Goal: Task Accomplishment & Management: Manage account settings

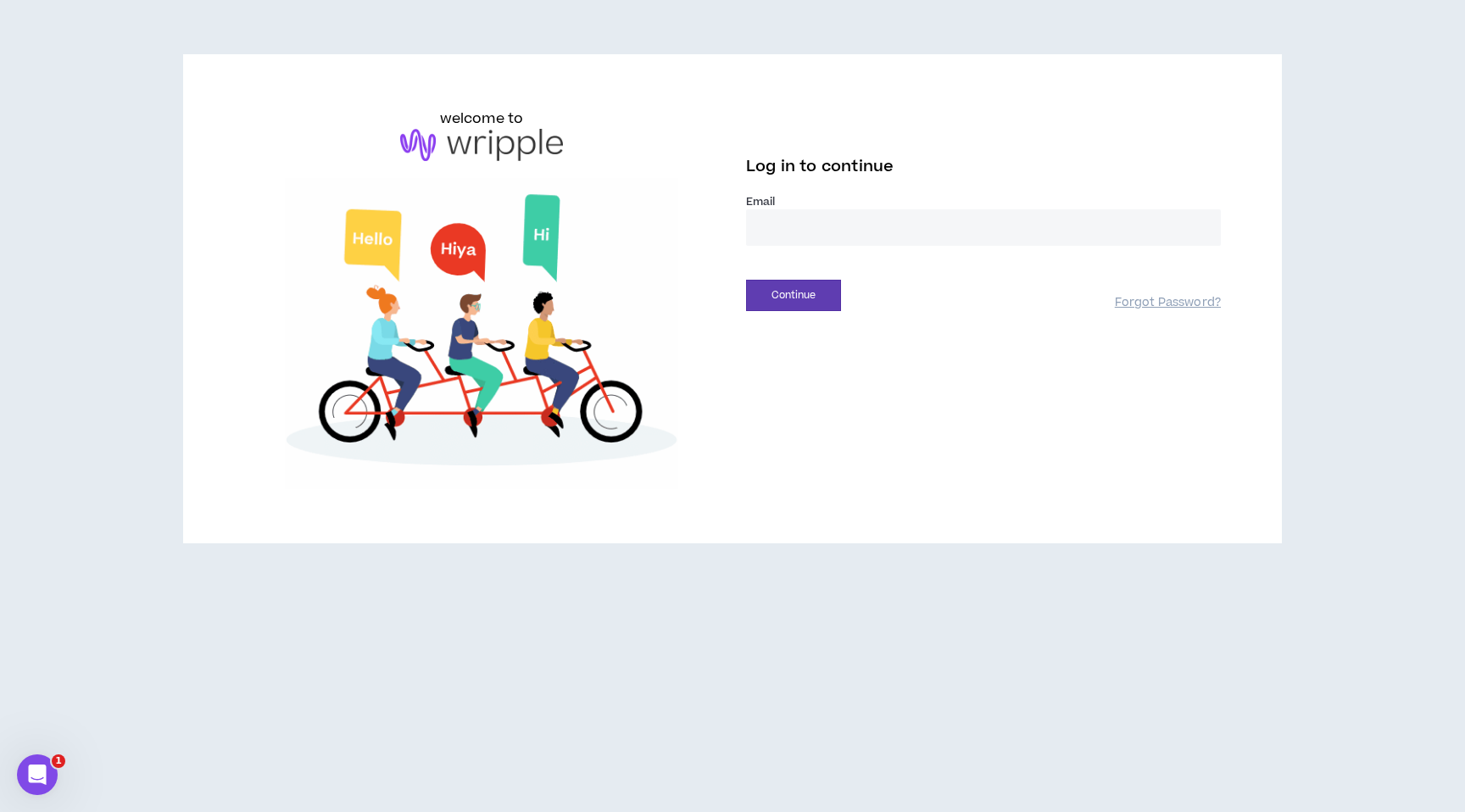
click at [874, 223] on input "email" at bounding box center [984, 227] width 475 height 37
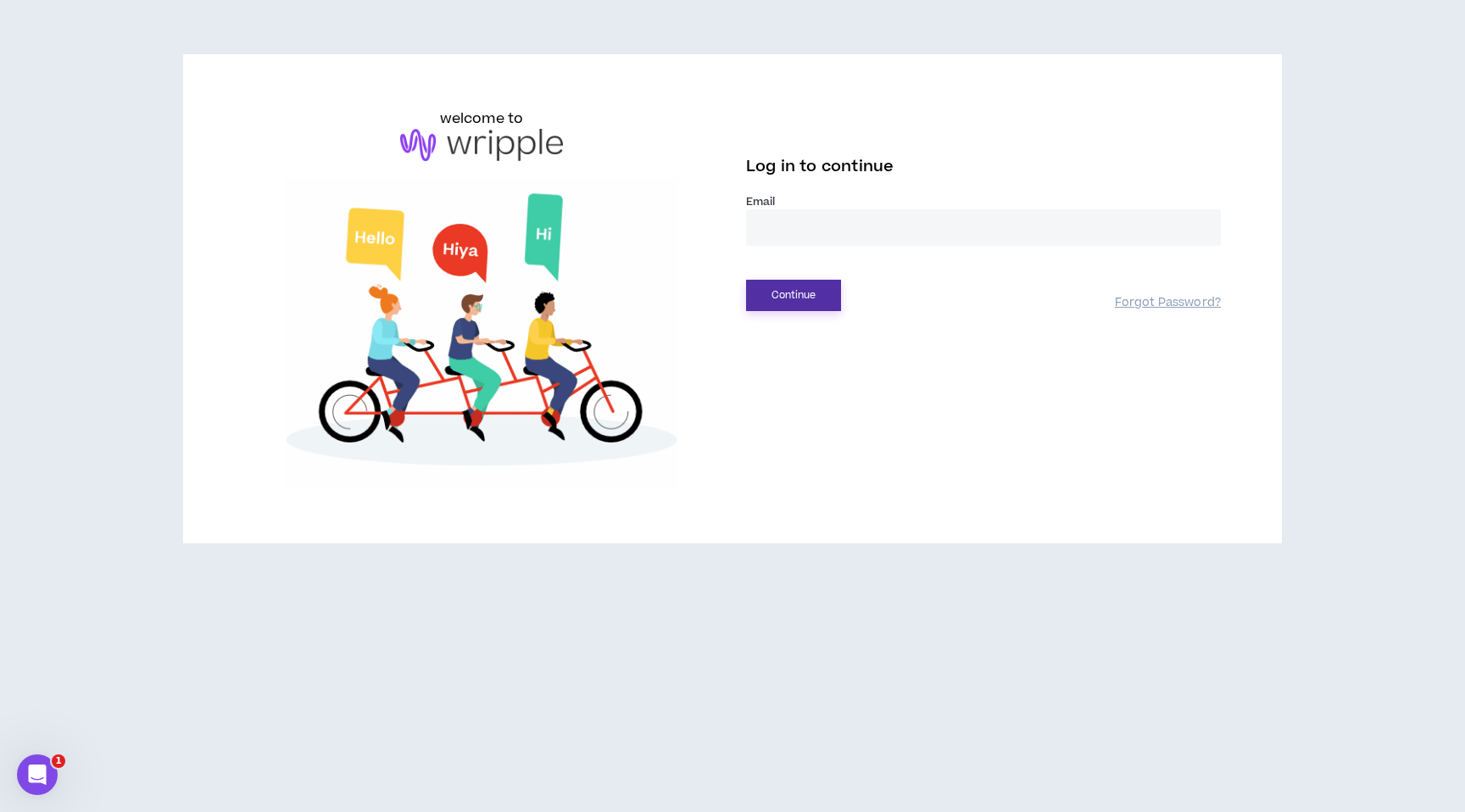
type input "**********"
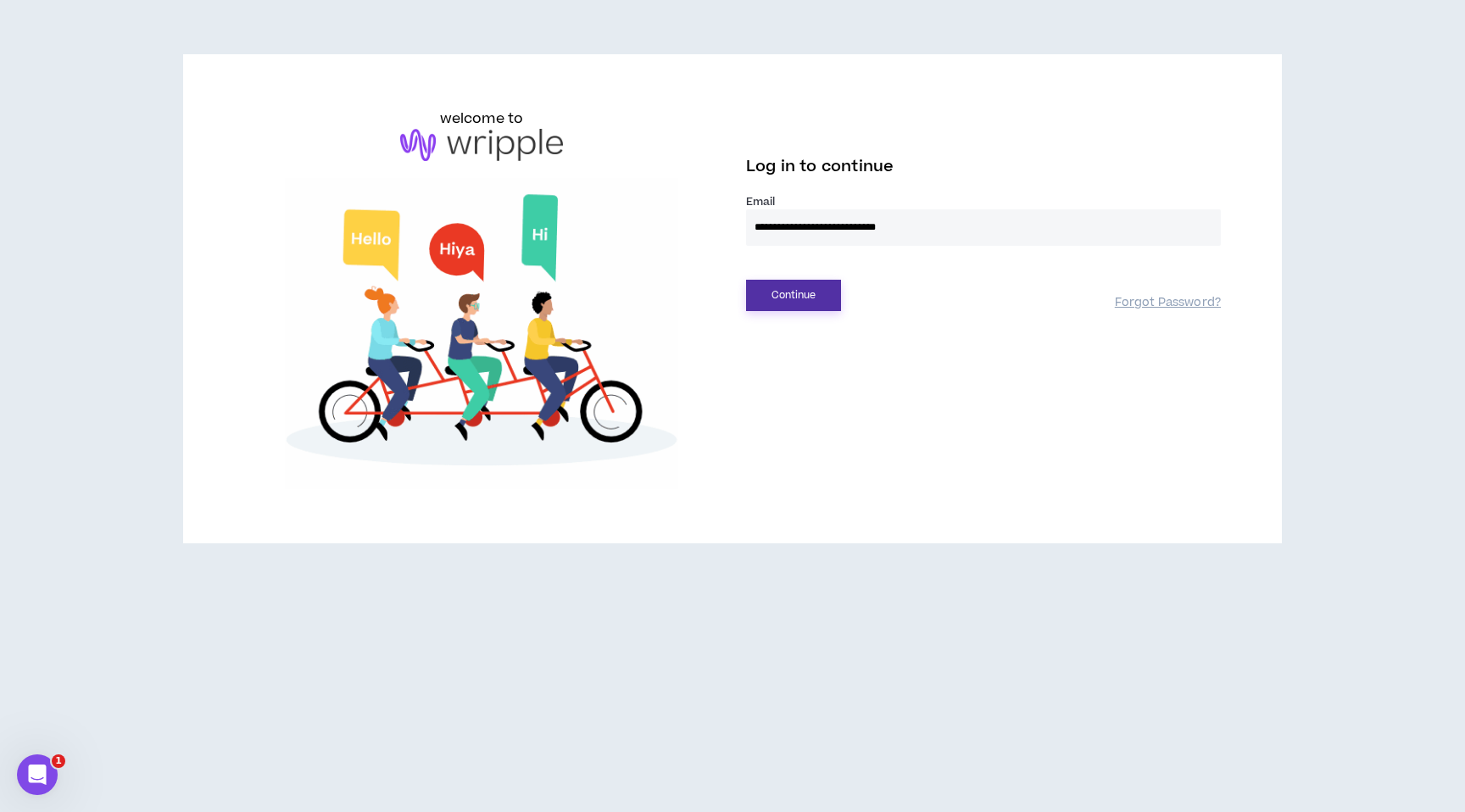
drag, startPoint x: 810, startPoint y: 303, endPoint x: 920, endPoint y: 344, distance: 117.4
click at [810, 303] on button "Continue" at bounding box center [793, 295] width 95 height 31
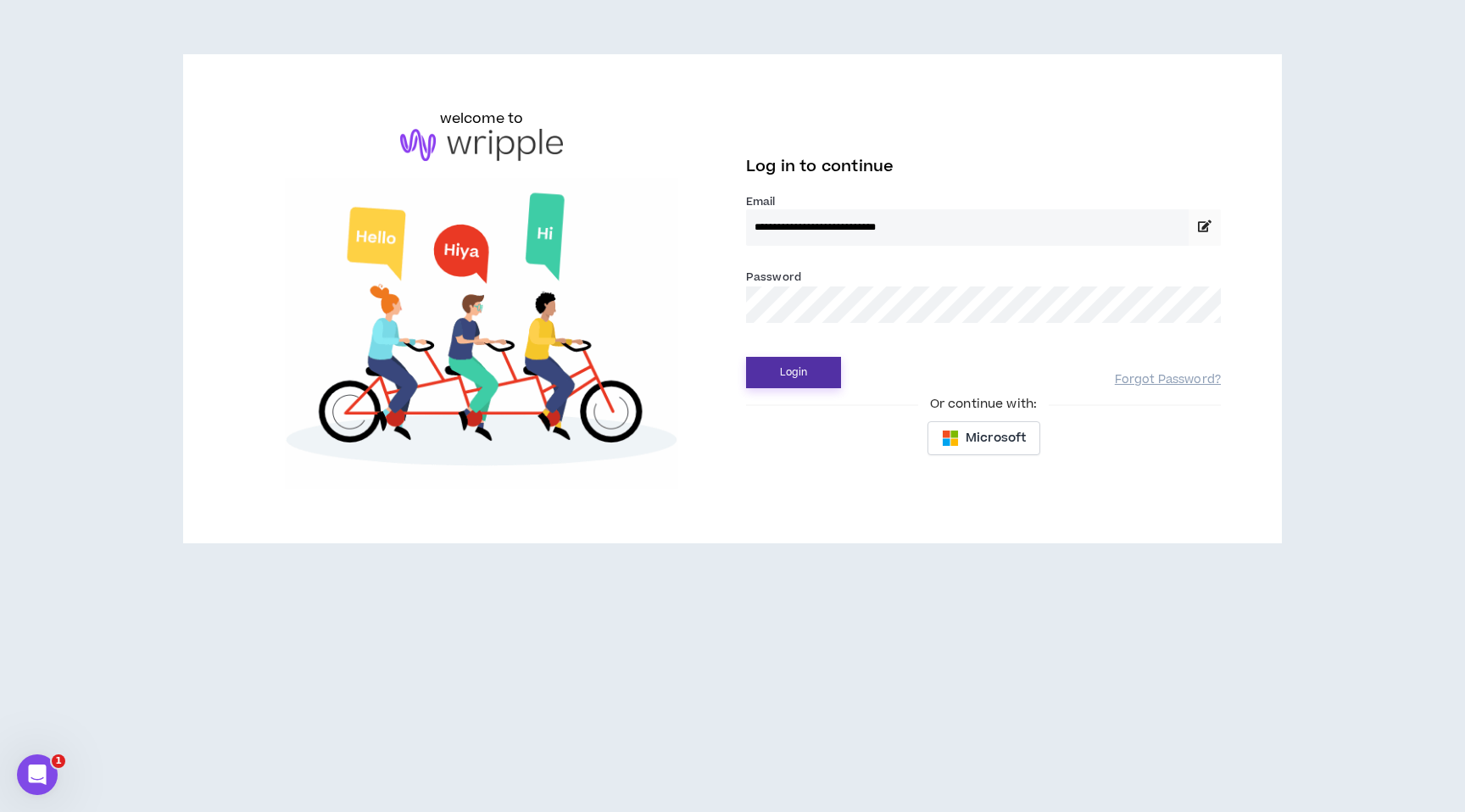
click at [794, 375] on button "Login" at bounding box center [793, 372] width 95 height 31
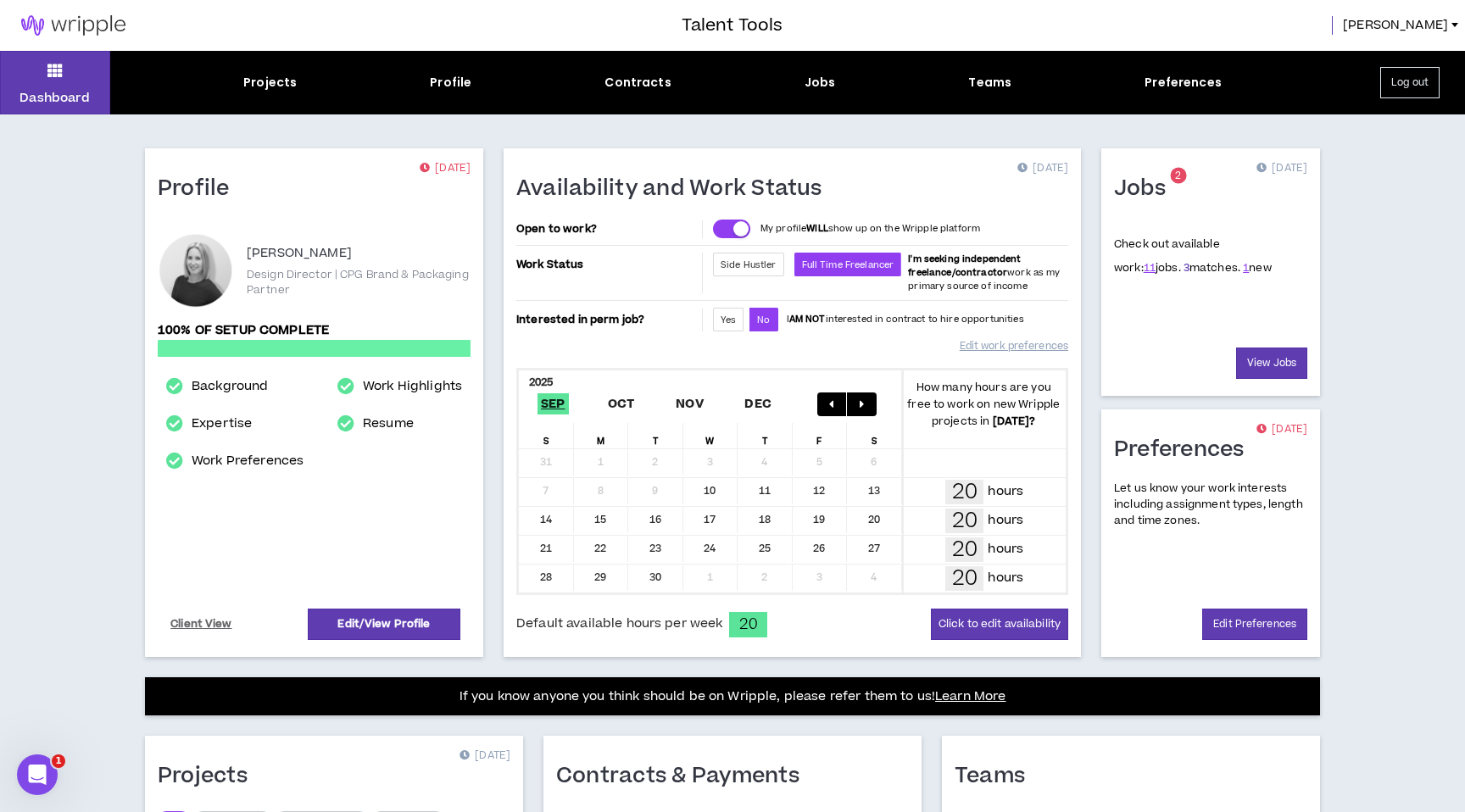
click at [1183, 267] on link "3" at bounding box center [1186, 268] width 6 height 15
